Goal: Check status: Check status

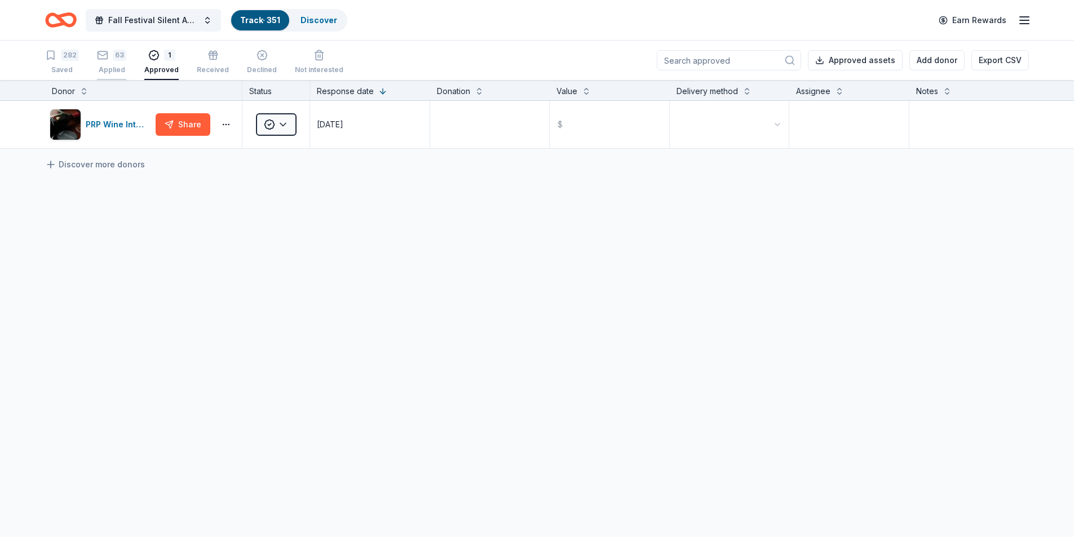
click at [115, 64] on div "63 Applied" at bounding box center [111, 62] width 29 height 25
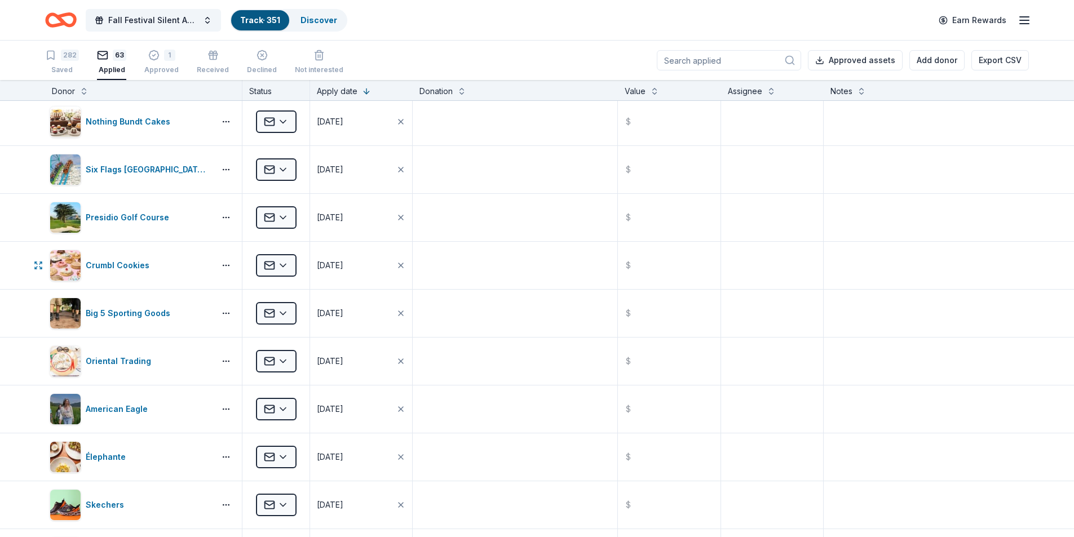
scroll to position [451, 0]
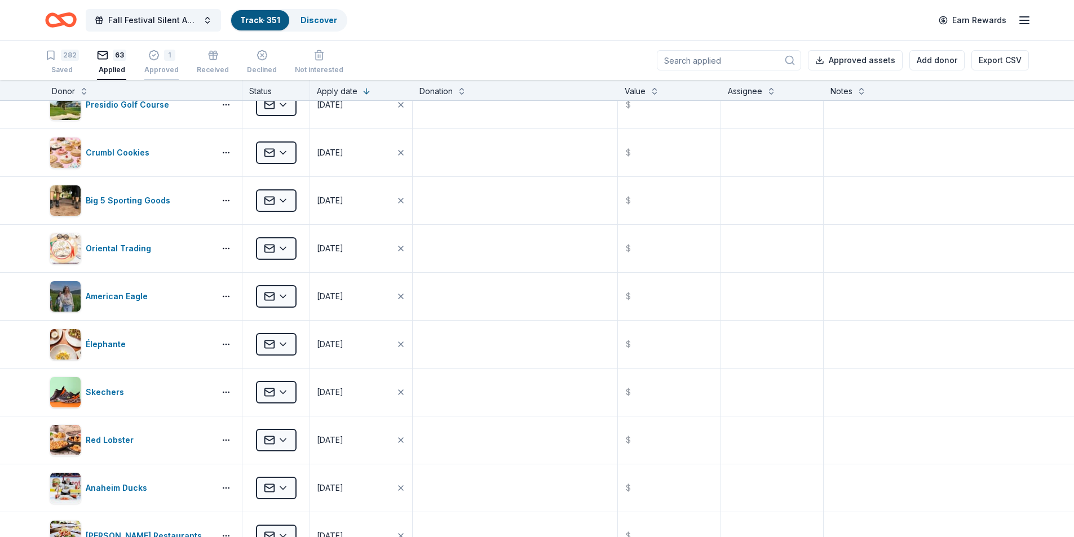
click at [167, 67] on div "Approved" at bounding box center [161, 69] width 34 height 9
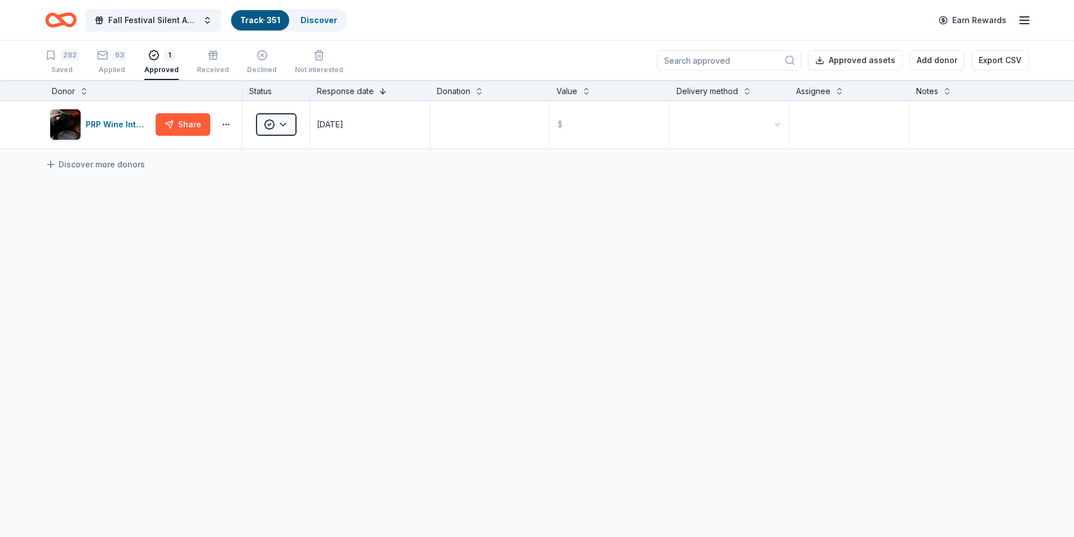
click at [378, 90] on button at bounding box center [382, 90] width 9 height 11
click at [227, 123] on button "button" at bounding box center [226, 124] width 23 height 9
click at [213, 194] on div "View application" at bounding box center [184, 199] width 99 height 20
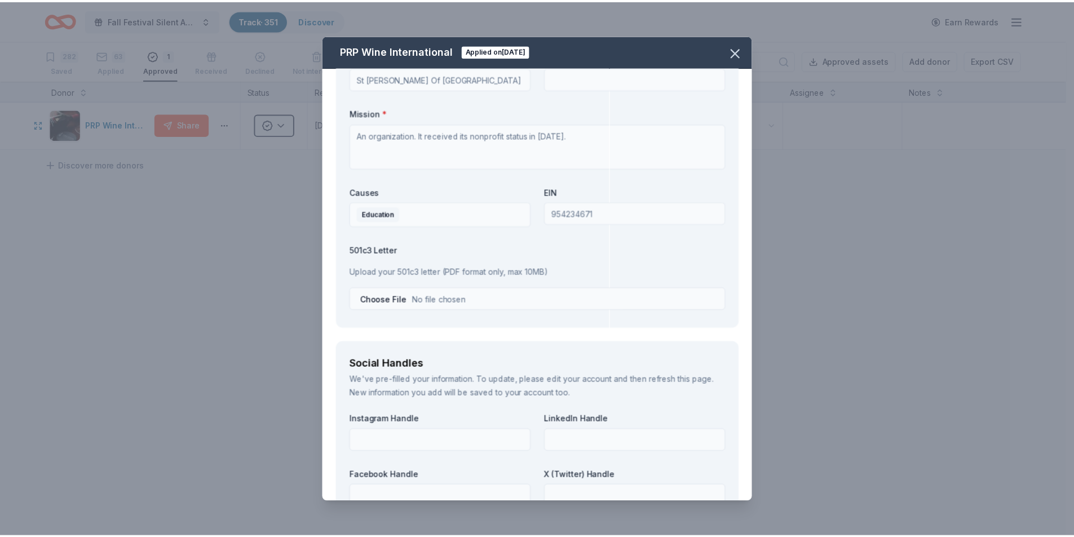
scroll to position [902, 0]
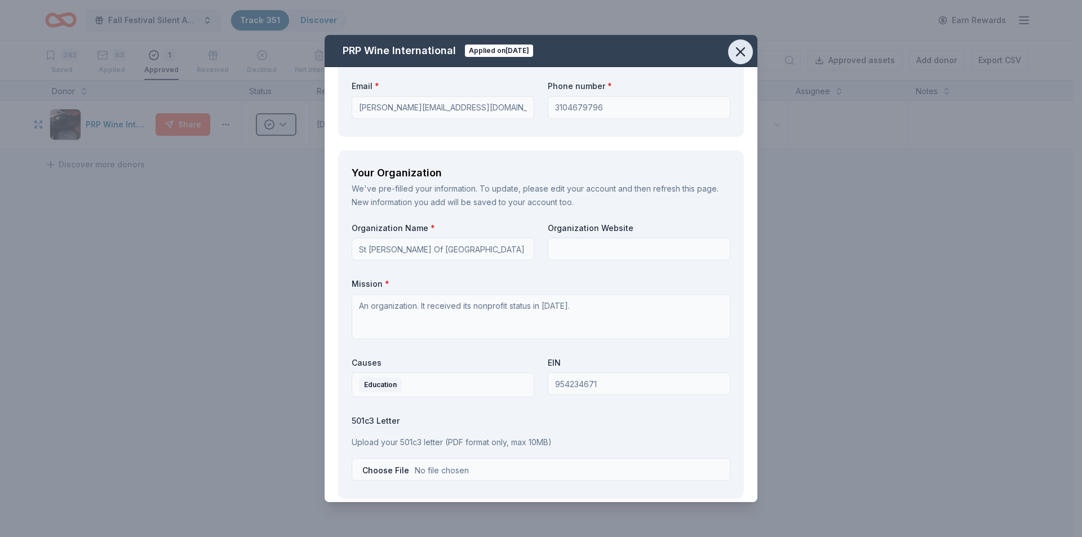
click at [739, 50] on icon "button" at bounding box center [741, 52] width 8 height 8
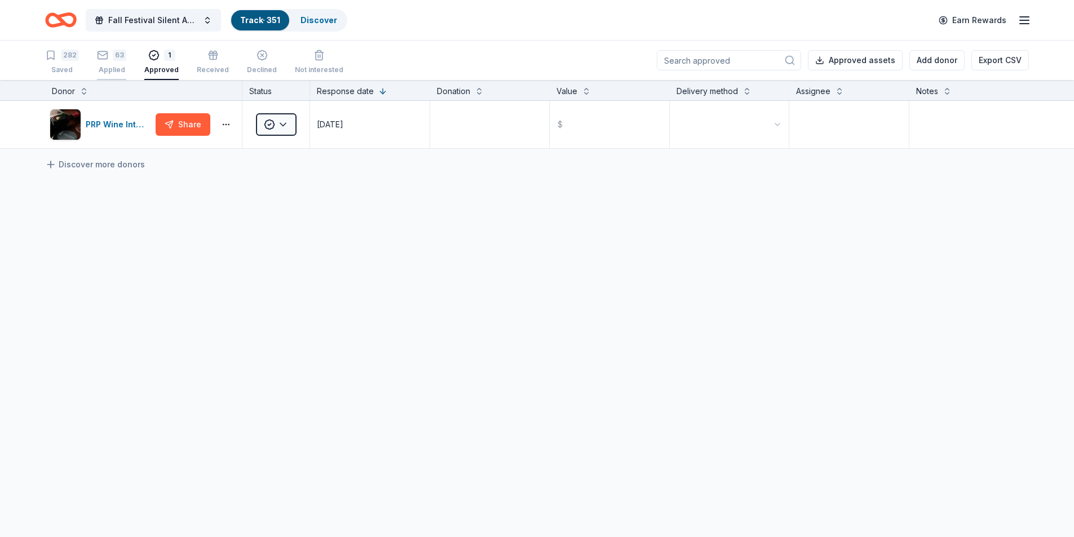
click at [109, 65] on div "Applied" at bounding box center [111, 69] width 29 height 9
